Goal: Information Seeking & Learning: Check status

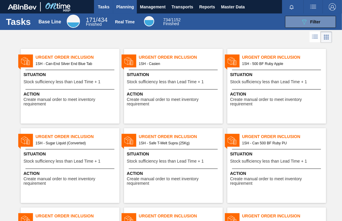
click at [127, 5] on span "Planning" at bounding box center [125, 6] width 18 height 7
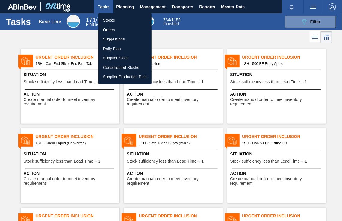
click at [109, 20] on li "Stocks" at bounding box center [124, 21] width 53 height 10
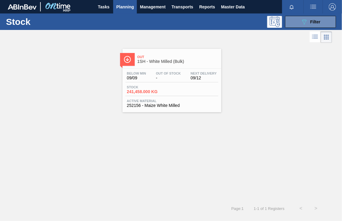
click at [155, 59] on span "1SH - White Milled (Bulk)" at bounding box center [177, 61] width 81 height 4
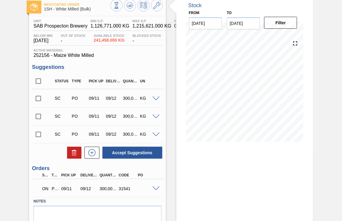
scroll to position [58, 0]
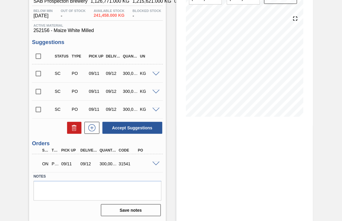
click at [156, 164] on span at bounding box center [155, 164] width 7 height 4
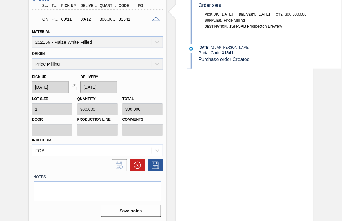
scroll to position [113, 0]
